Goal: Transaction & Acquisition: Purchase product/service

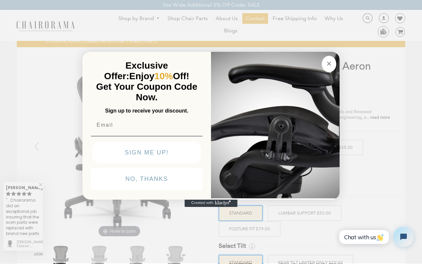
click at [329, 64] on circle "Close dialog" at bounding box center [329, 64] width 8 height 8
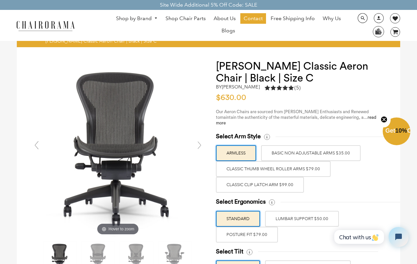
click at [236, 147] on label "ARMLESS" at bounding box center [236, 153] width 40 height 16
click at [0, 0] on input "ARMLESS" at bounding box center [0, 0] width 0 height 0
click at [238, 213] on label "STANDARD" at bounding box center [238, 219] width 44 height 16
click at [0, 0] on input "STANDARD" at bounding box center [0, 0] width 0 height 0
click at [238, 260] on label "STANDARD" at bounding box center [238, 268] width 44 height 16
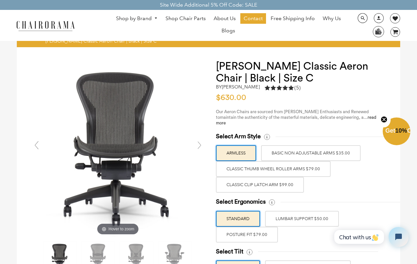
click at [0, 0] on input "STANDARD" at bounding box center [0, 0] width 0 height 0
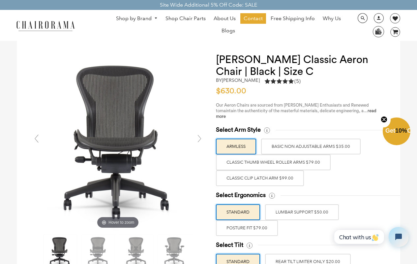
click at [358, 237] on span "Chat with us" at bounding box center [359, 236] width 40 height 7
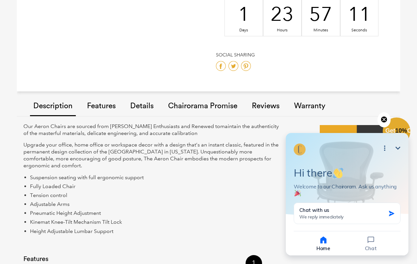
scroll to position [303, 0]
